Goal: Information Seeking & Learning: Learn about a topic

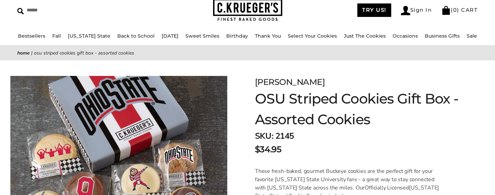
scroll to position [7, 0]
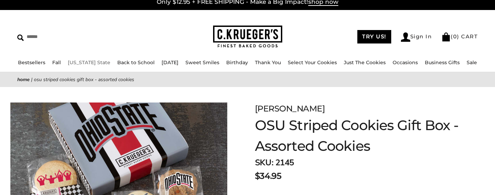
click at [95, 63] on link "[US_STATE] State" at bounding box center [89, 62] width 43 height 6
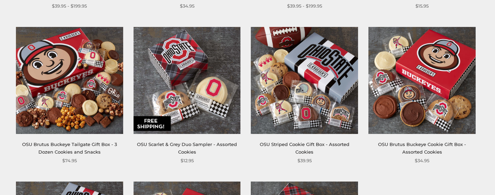
scroll to position [282, 0]
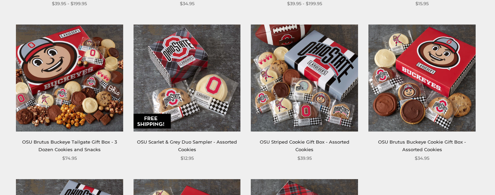
click at [193, 109] on img at bounding box center [186, 78] width 107 height 107
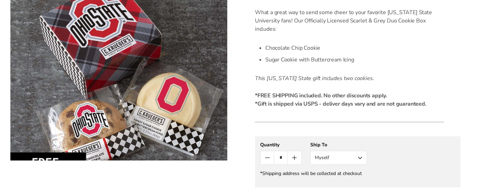
scroll to position [189, 0]
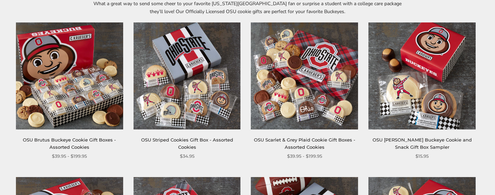
scroll to position [131, 0]
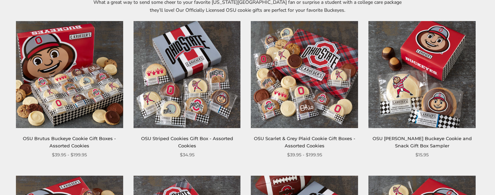
click at [423, 90] on img at bounding box center [421, 74] width 107 height 107
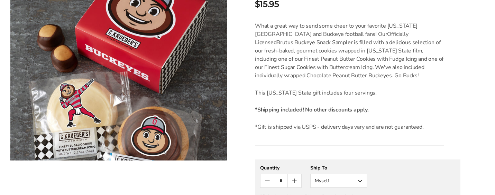
scroll to position [157, 0]
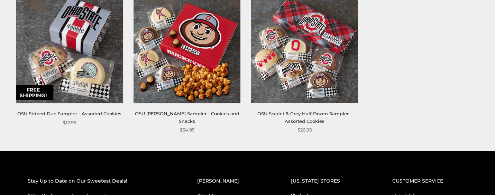
scroll to position [466, 0]
